Goal: Information Seeking & Learning: Learn about a topic

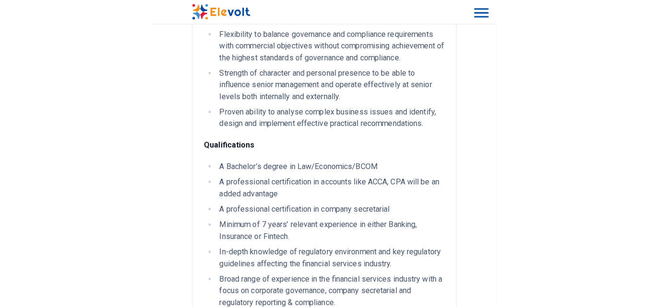
scroll to position [578, 0]
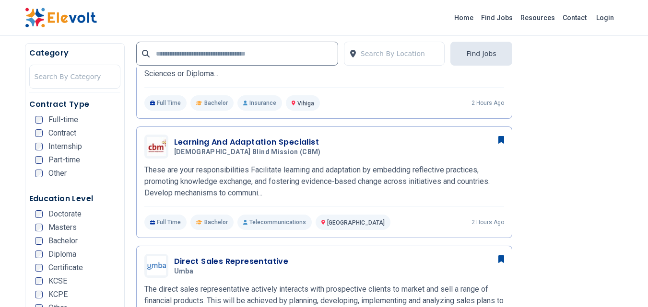
scroll to position [453, 0]
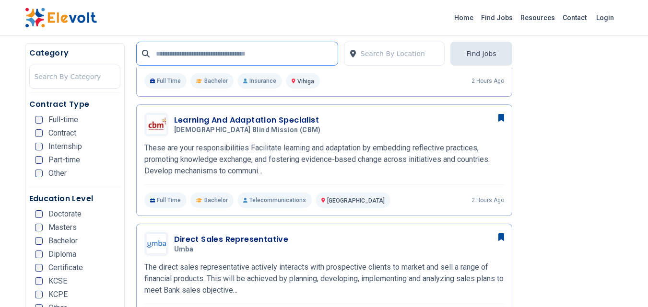
click at [226, 56] on input "text" at bounding box center [237, 54] width 202 height 24
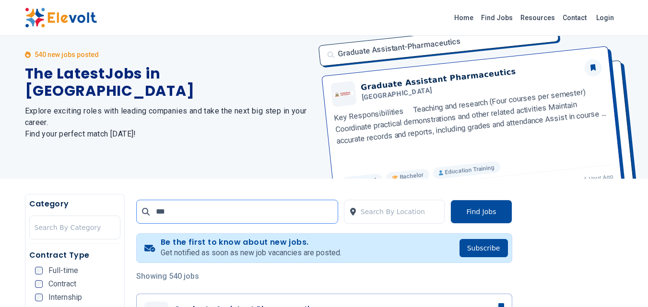
scroll to position [0, 0]
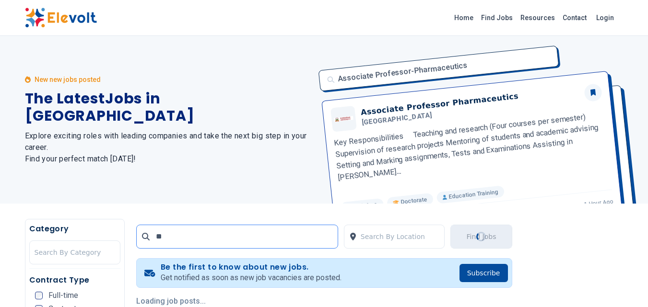
type input "*"
type input "**********"
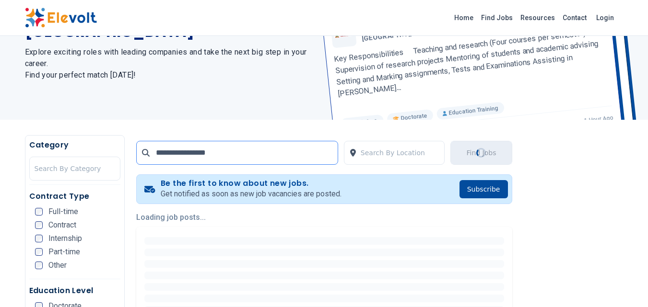
scroll to position [94, 0]
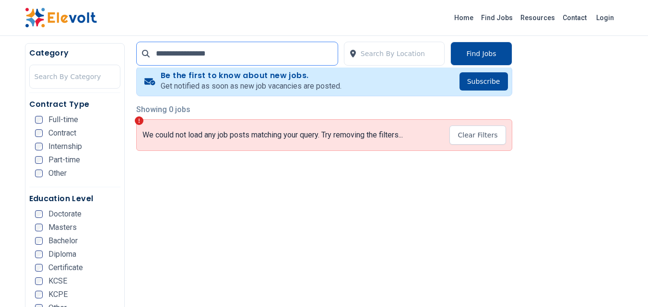
scroll to position [194, 0]
